Goal: Check status: Check status

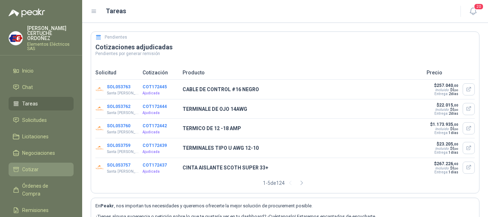
click at [34, 169] on span "Cotizar" at bounding box center [30, 170] width 16 height 8
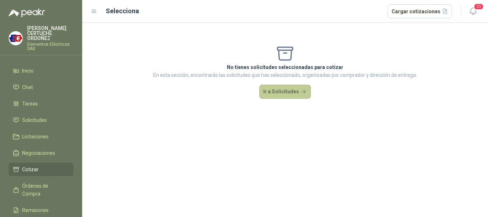
click at [276, 95] on button "Ir a Solicitudes" at bounding box center [285, 92] width 51 height 14
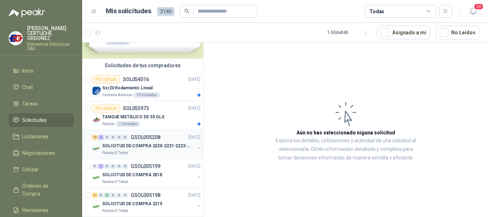
scroll to position [71, 0]
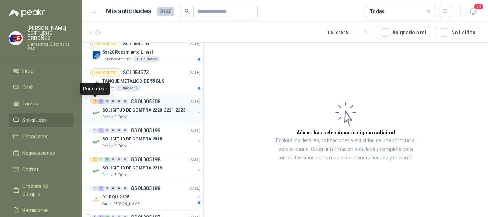
click at [94, 102] on div "10" at bounding box center [94, 101] width 5 height 5
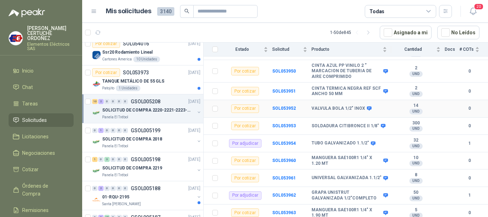
scroll to position [138, 0]
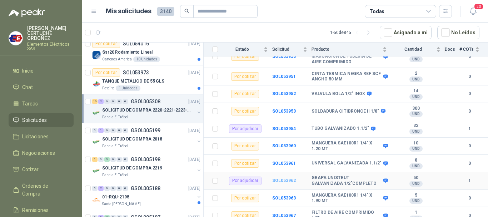
click at [283, 178] on b "SOL053962" at bounding box center [284, 180] width 24 height 5
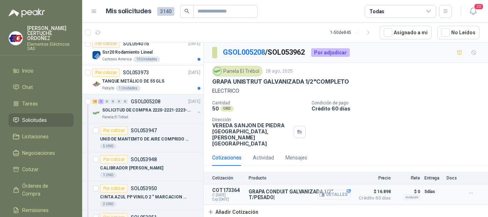
click at [345, 190] on button "Detalles" at bounding box center [334, 195] width 34 height 10
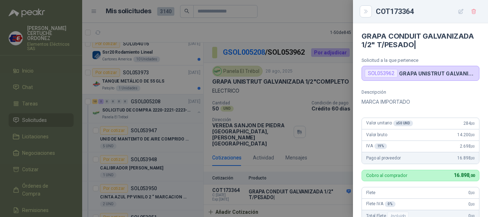
click at [290, 146] on div at bounding box center [244, 108] width 488 height 217
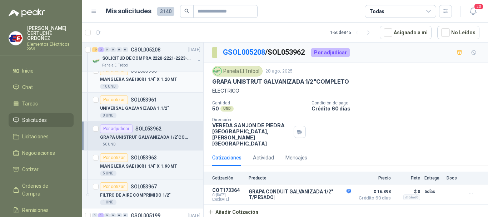
scroll to position [357, 0]
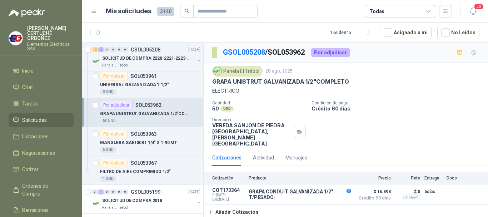
click at [172, 120] on div "50 UND" at bounding box center [150, 121] width 100 height 6
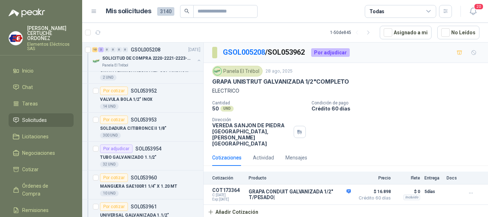
scroll to position [214, 0]
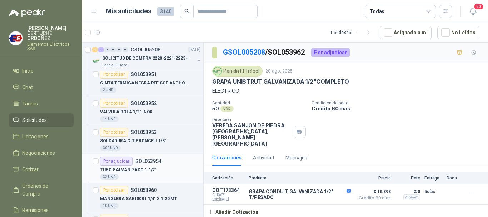
click at [169, 175] on div "32 UND" at bounding box center [150, 177] width 100 height 6
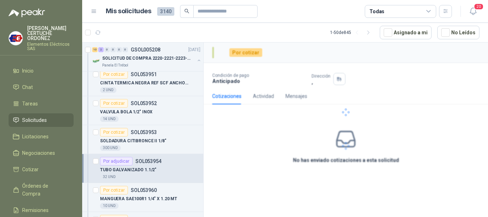
click at [111, 163] on div "Por adjudicar" at bounding box center [116, 161] width 33 height 9
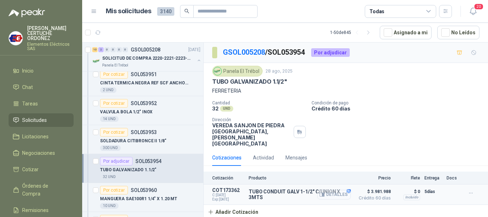
click at [346, 190] on button "Detalles" at bounding box center [334, 195] width 34 height 10
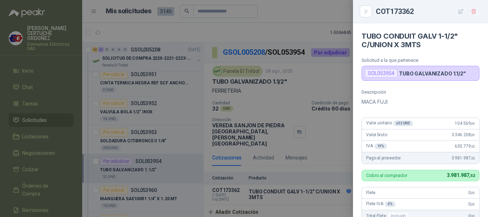
click at [309, 138] on div at bounding box center [244, 108] width 488 height 217
